Goal: Information Seeking & Learning: Learn about a topic

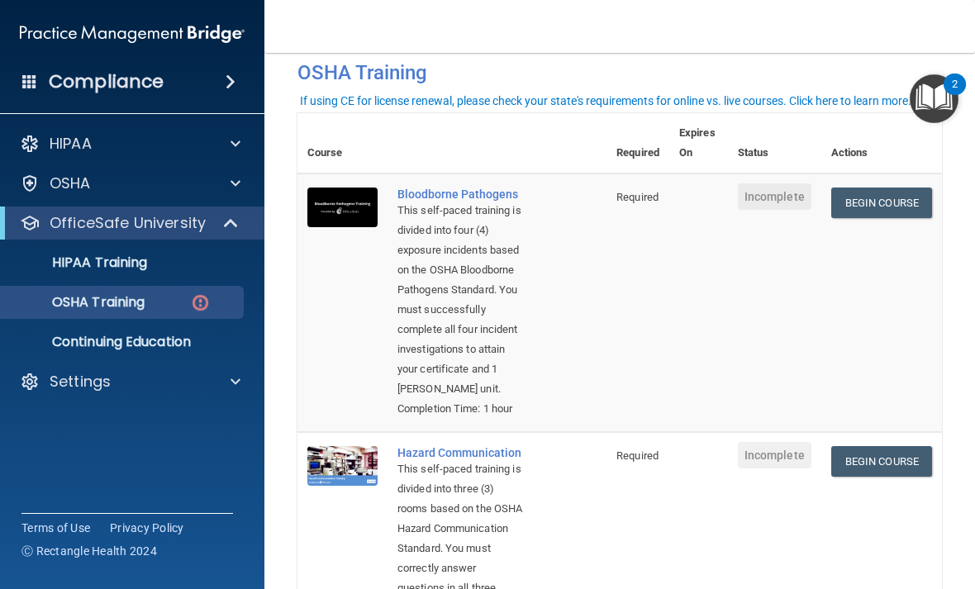
scroll to position [77, 0]
click at [888, 209] on link "Begin Course" at bounding box center [881, 203] width 101 height 31
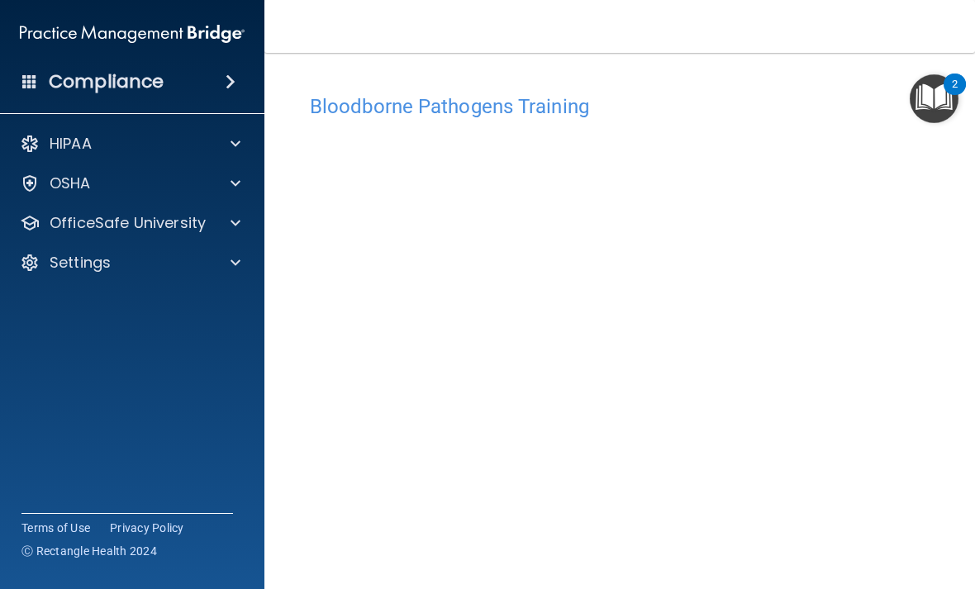
click at [232, 187] on span at bounding box center [236, 184] width 10 height 20
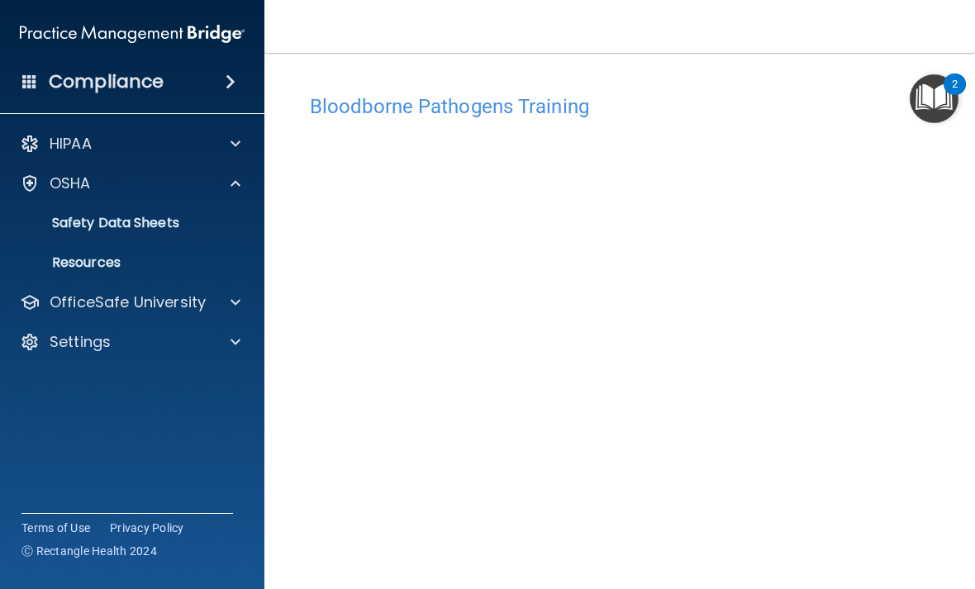
click at [233, 303] on span at bounding box center [236, 303] width 10 height 20
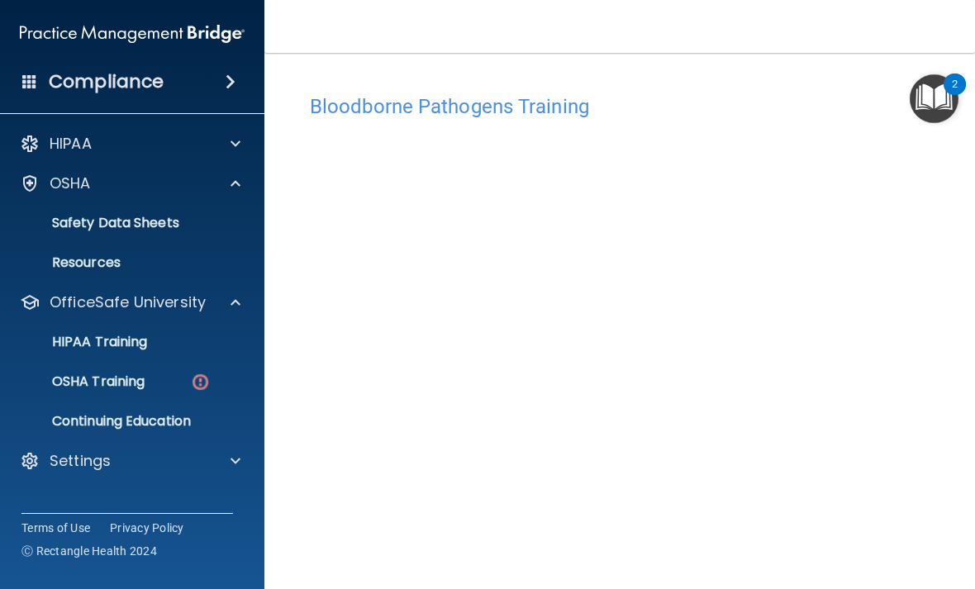
click at [179, 383] on div "OSHA Training" at bounding box center [124, 382] width 226 height 17
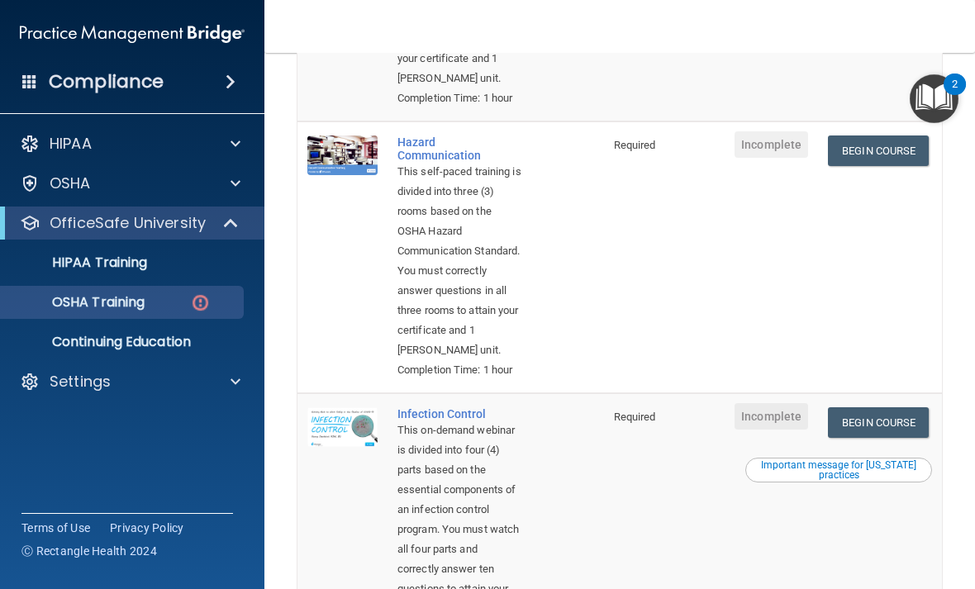
scroll to position [389, 0]
click at [893, 165] on link "Begin Course" at bounding box center [878, 150] width 101 height 31
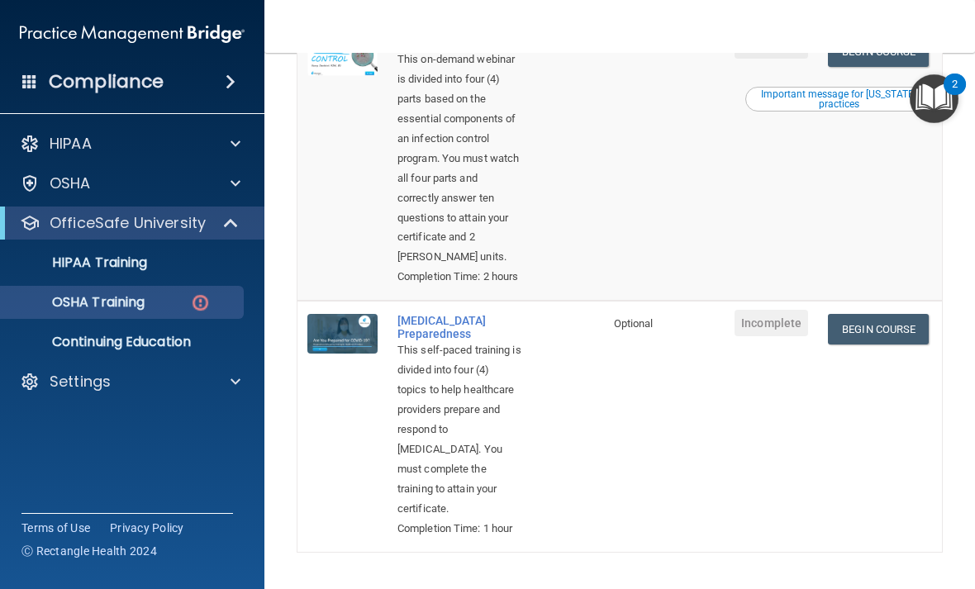
scroll to position [760, 0]
click at [901, 66] on link "Begin Course" at bounding box center [878, 51] width 101 height 31
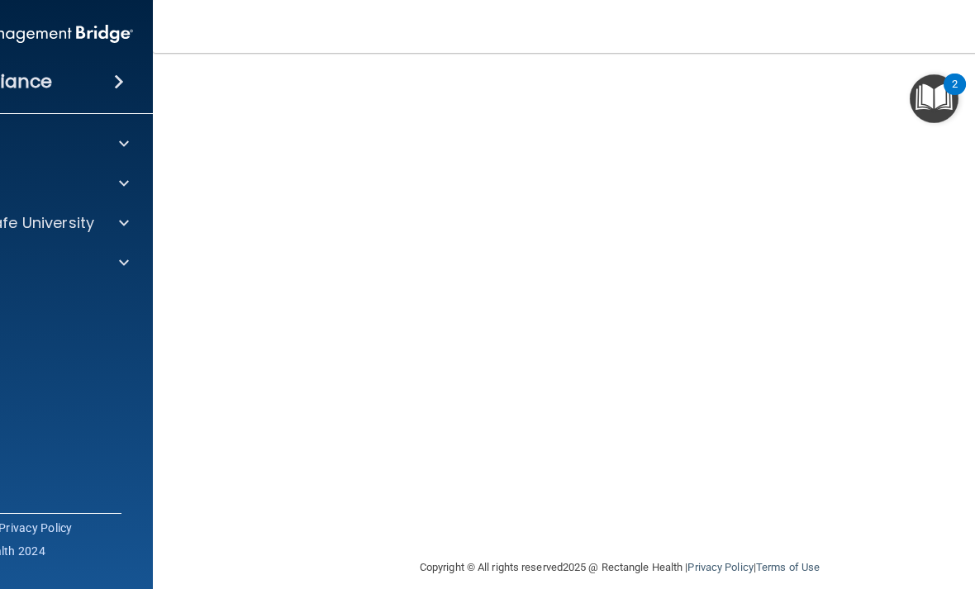
scroll to position [115, 0]
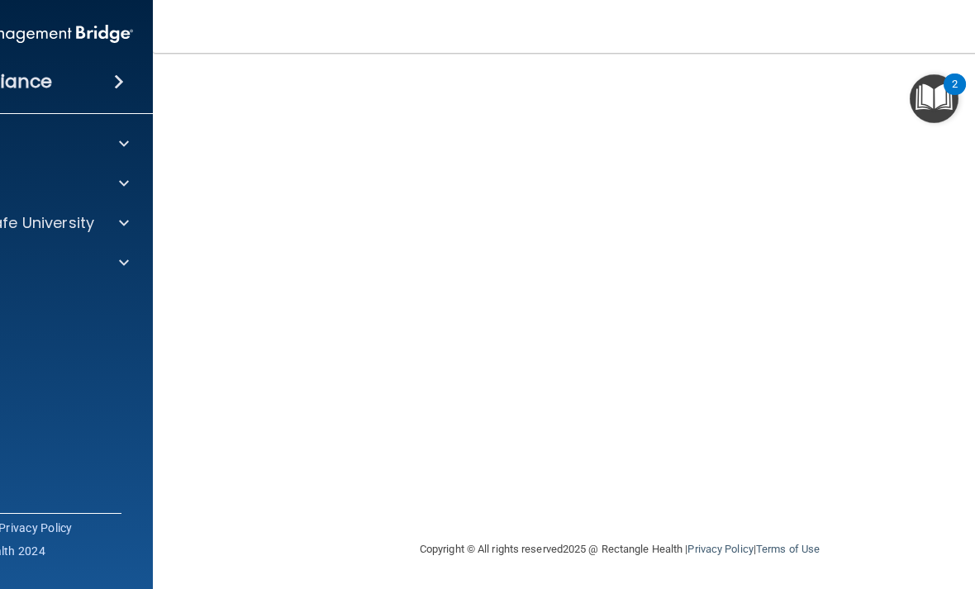
scroll to position [157, 0]
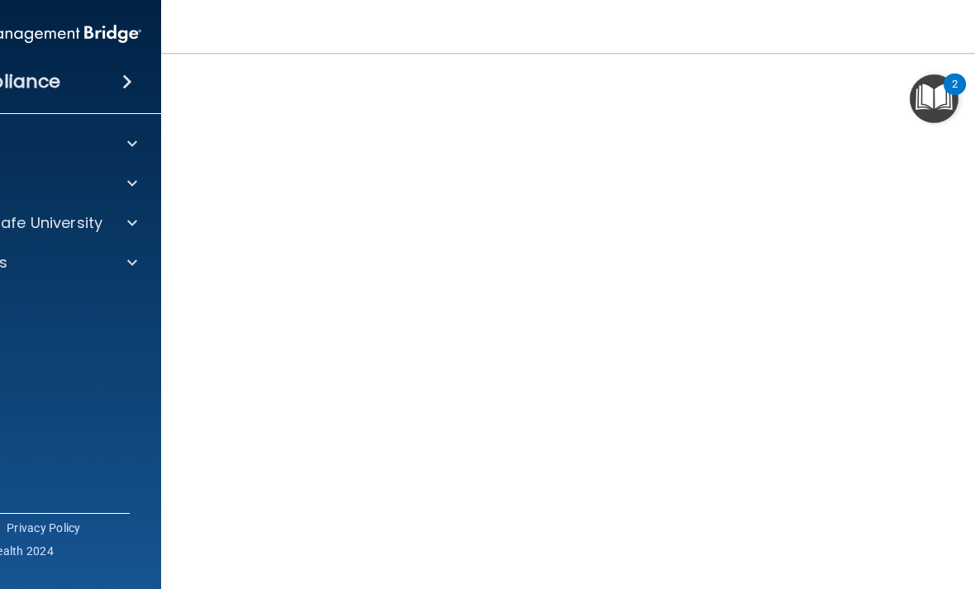
scroll to position [71, 0]
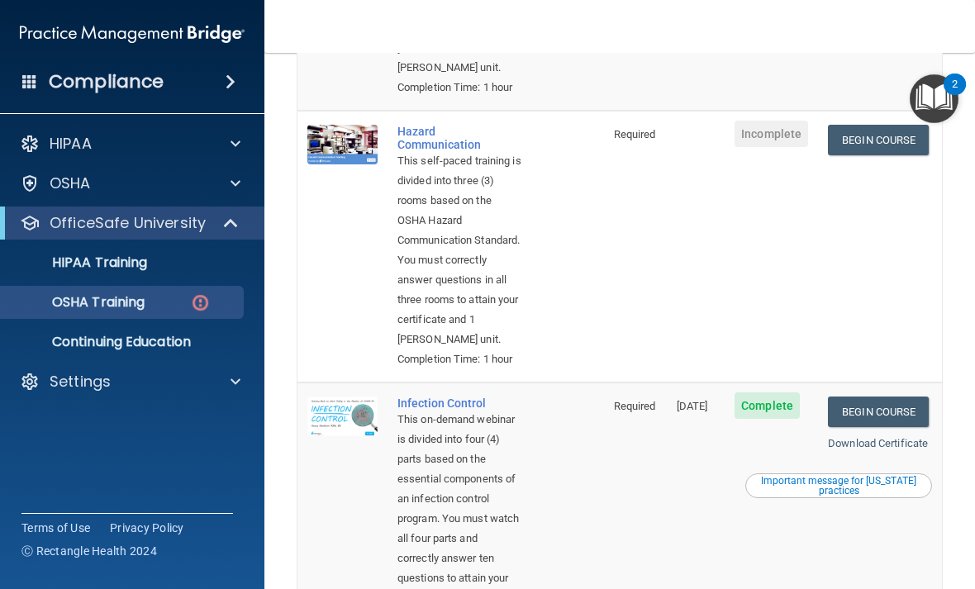
scroll to position [393, 0]
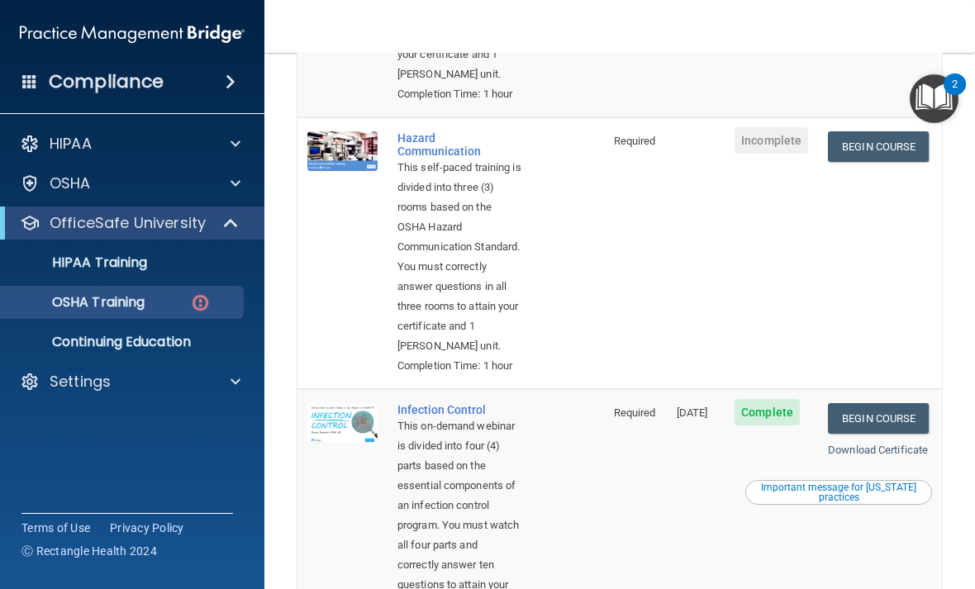
click at [891, 162] on link "Begin Course" at bounding box center [878, 146] width 101 height 31
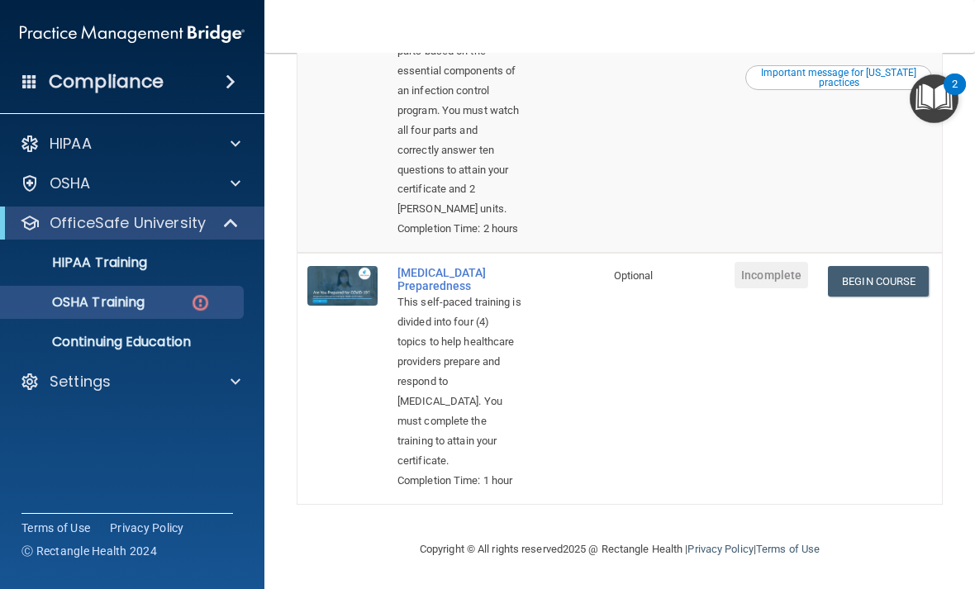
scroll to position [980, 0]
click at [869, 269] on link "Begin Course" at bounding box center [878, 281] width 101 height 31
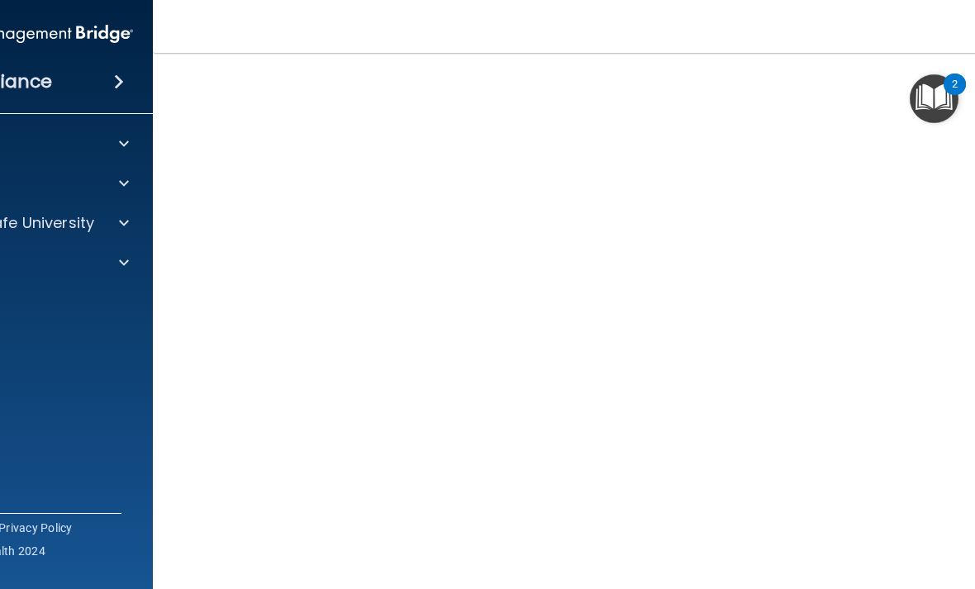
scroll to position [97, 0]
click at [677, 85] on img "Open Resource Center, 2 new notifications" at bounding box center [934, 98] width 49 height 49
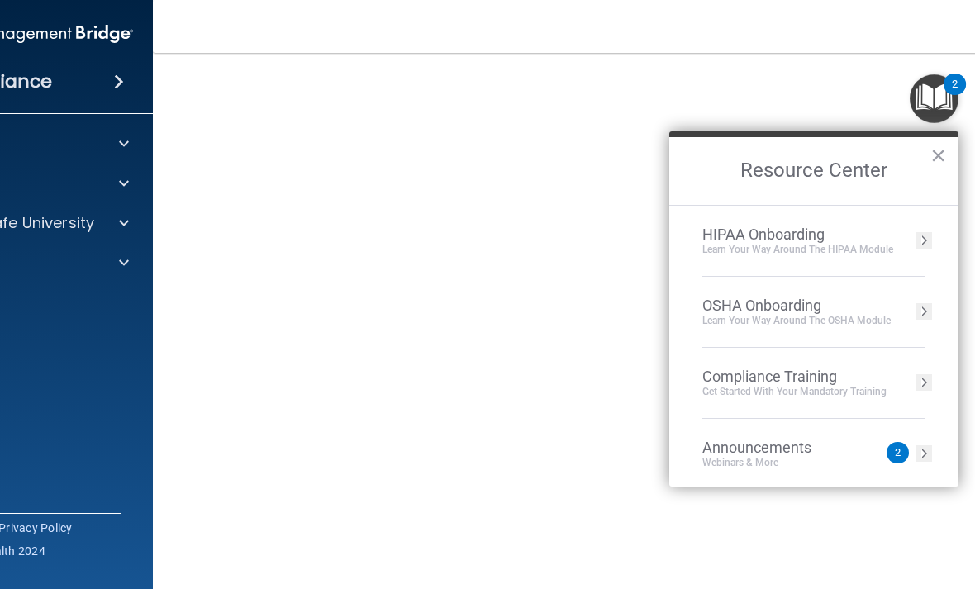
click at [677, 98] on img "Open Resource Center, 2 new notifications" at bounding box center [934, 98] width 49 height 49
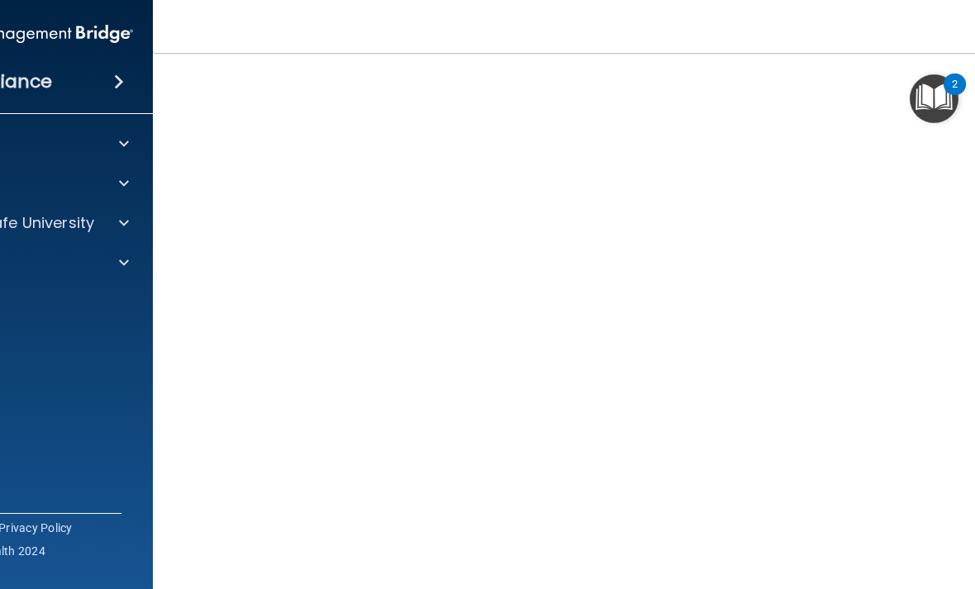
scroll to position [0, 0]
